Goal: Transaction & Acquisition: Purchase product/service

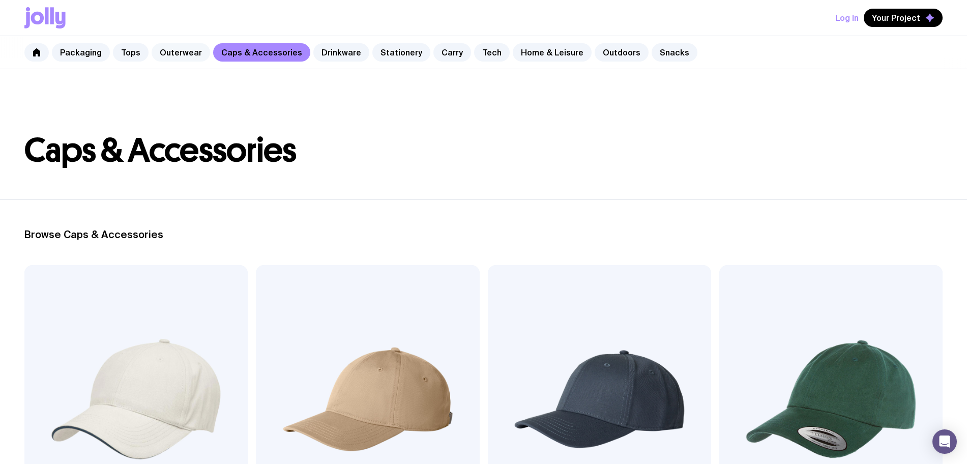
click at [192, 55] on link "Outerwear" at bounding box center [181, 52] width 58 height 18
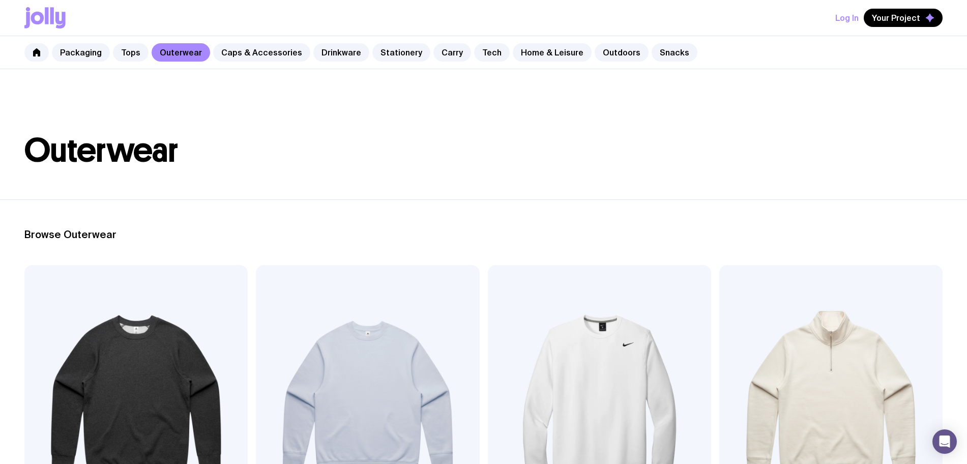
scroll to position [64, 0]
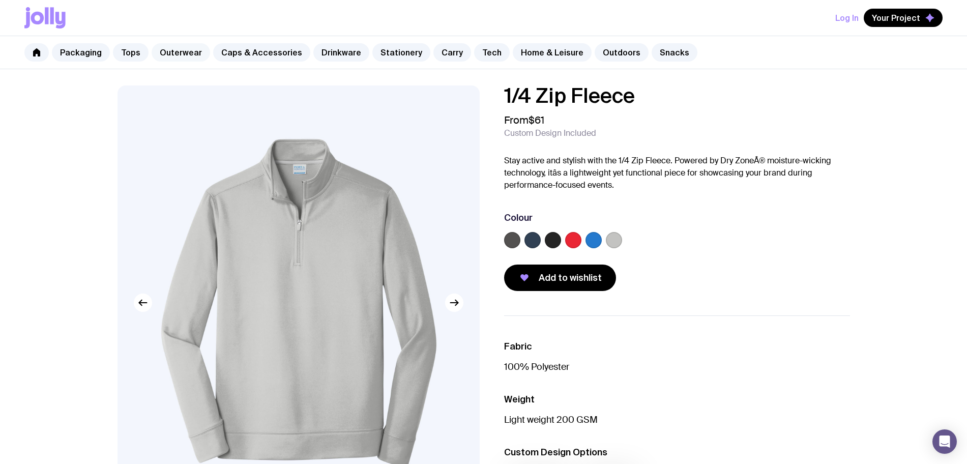
click at [191, 56] on link "Outerwear" at bounding box center [181, 52] width 58 height 18
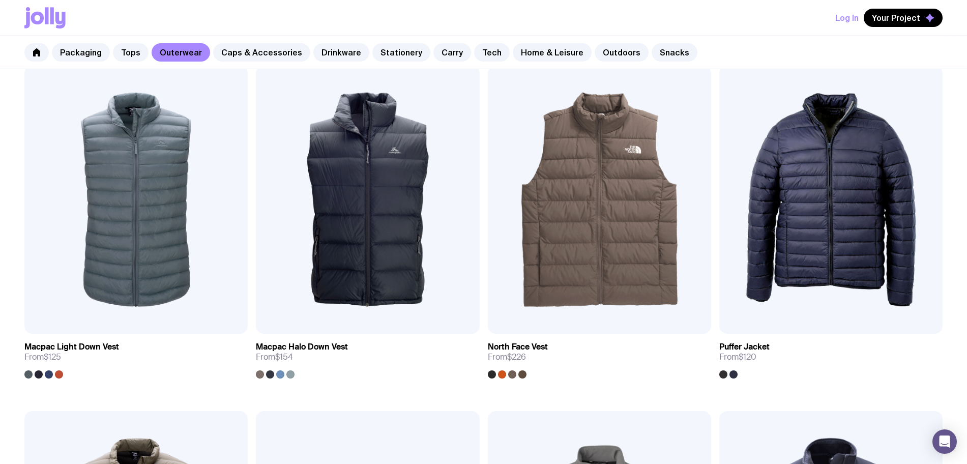
scroll to position [572, 0]
